Goal: Check status: Check status

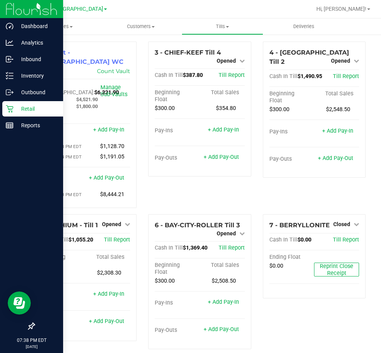
click at [29, 107] on p "Retail" at bounding box center [36, 108] width 46 height 9
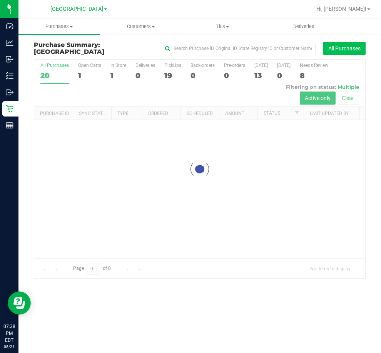
click at [328, 49] on button "All Purchases" at bounding box center [344, 48] width 42 height 13
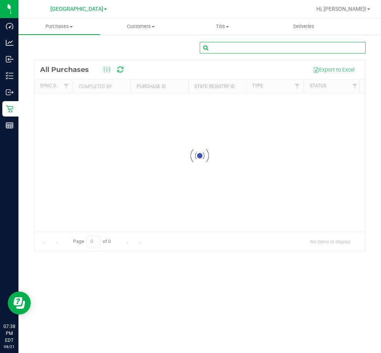
click at [311, 50] on input "text" at bounding box center [283, 48] width 166 height 12
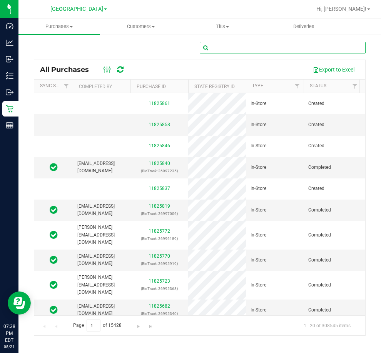
paste input "11825474"
type input "11825474"
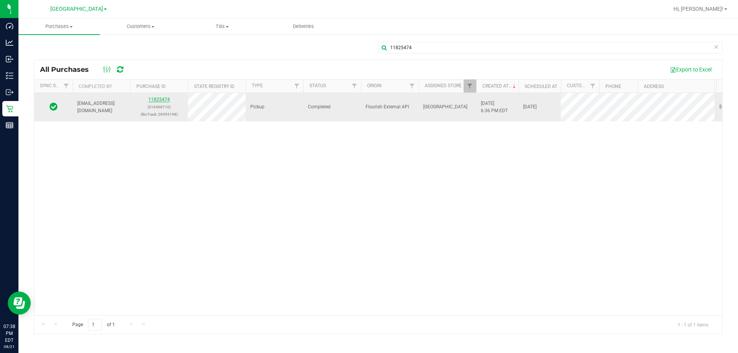
click at [165, 98] on link "11825474" at bounding box center [159, 99] width 22 height 5
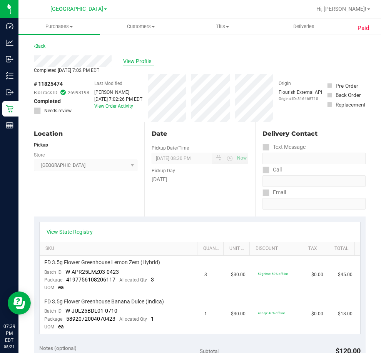
click at [131, 60] on span "View Profile" at bounding box center [138, 61] width 31 height 8
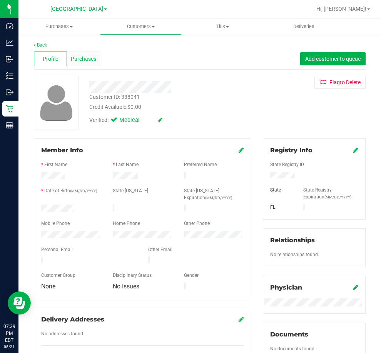
click at [82, 57] on span "Purchases" at bounding box center [83, 59] width 25 height 8
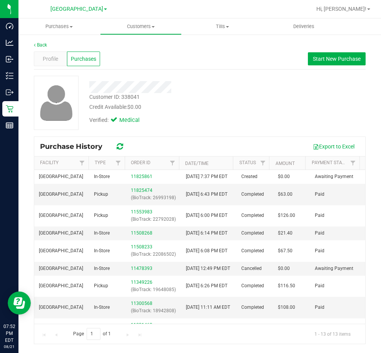
click at [227, 62] on div "Profile Purchases Start New Purchase" at bounding box center [199, 58] width 331 height 21
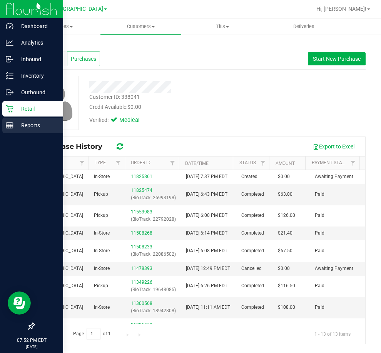
click at [27, 126] on p "Reports" at bounding box center [36, 125] width 46 height 9
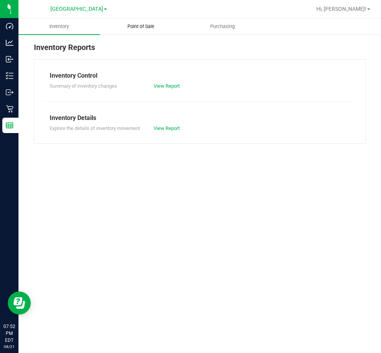
click at [142, 25] on span "Point of Sale" at bounding box center [141, 26] width 48 height 7
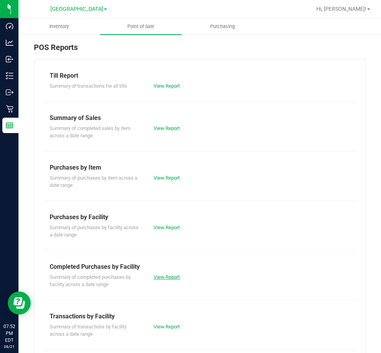
click at [165, 275] on link "View Report" at bounding box center [166, 277] width 26 height 6
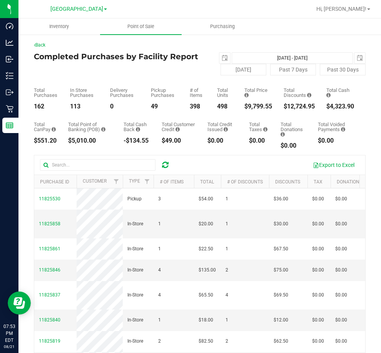
click at [289, 39] on div "Back Completed Purchases by Facility Report [DATE] [DATE] - [DATE] [DATE] [DATE…" at bounding box center [199, 236] width 362 height 405
click at [201, 65] on div "[DATE] Past 7 Days Past 30 Days" at bounding box center [282, 70] width 177 height 12
